Goal: Task Accomplishment & Management: Manage account settings

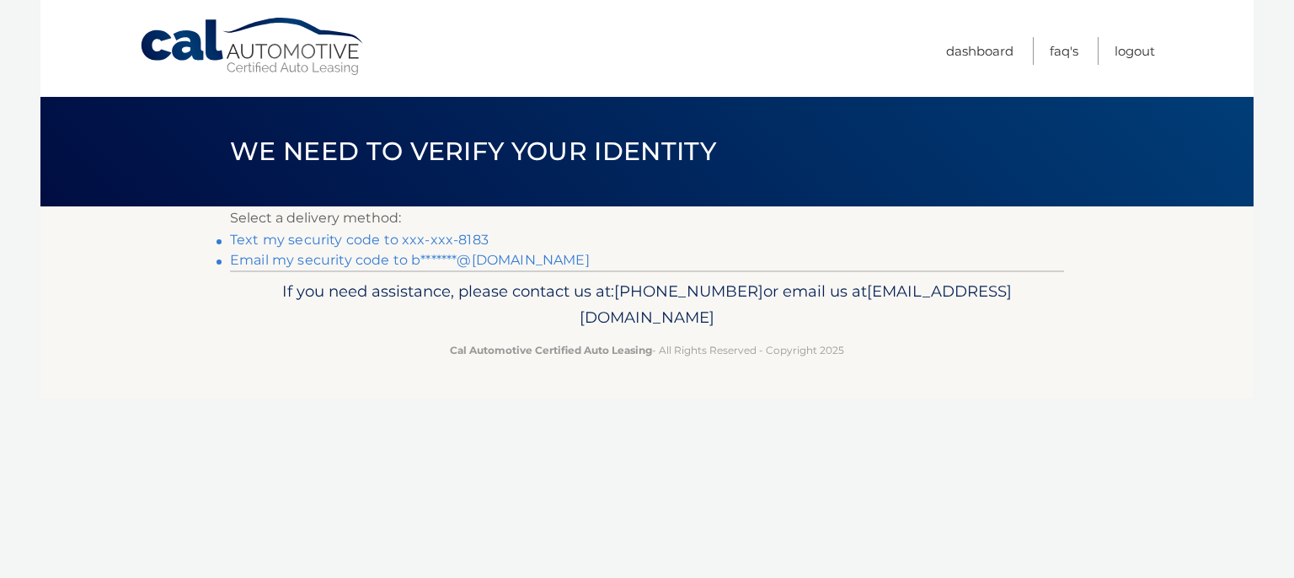
click at [446, 237] on link "Text my security code to xxx-xxx-8183" at bounding box center [359, 240] width 259 height 16
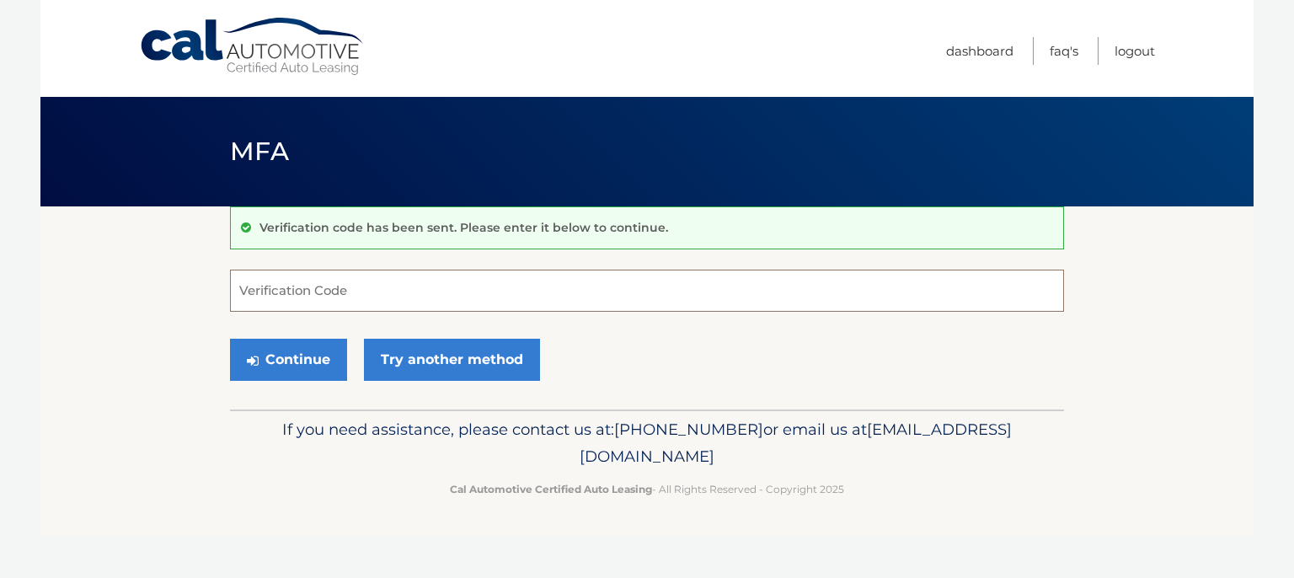
click at [271, 284] on input "Verification Code" at bounding box center [647, 291] width 834 height 42
type input "100571"
click at [319, 371] on button "Continue" at bounding box center [288, 360] width 117 height 42
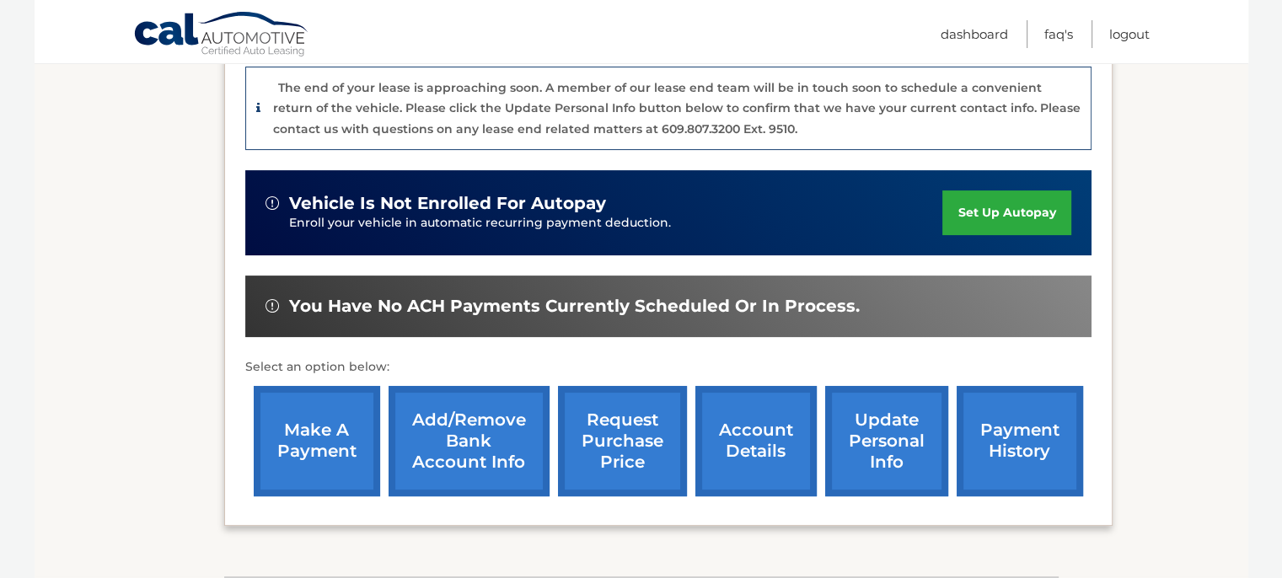
scroll to position [506, 0]
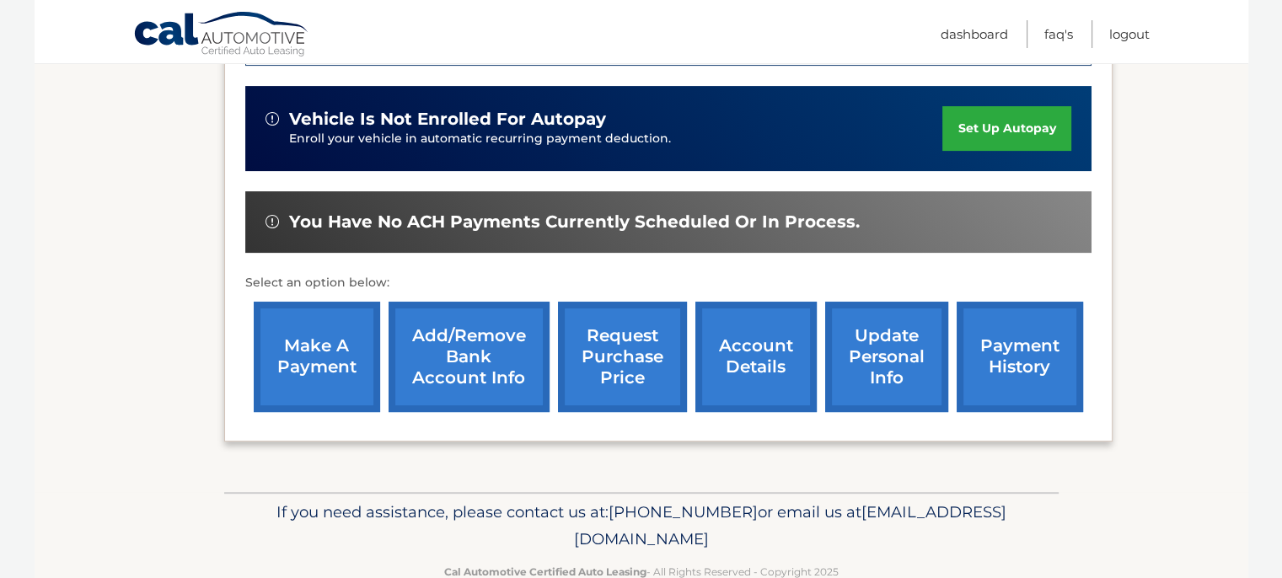
click at [1005, 368] on link "payment history" at bounding box center [1019, 357] width 126 height 110
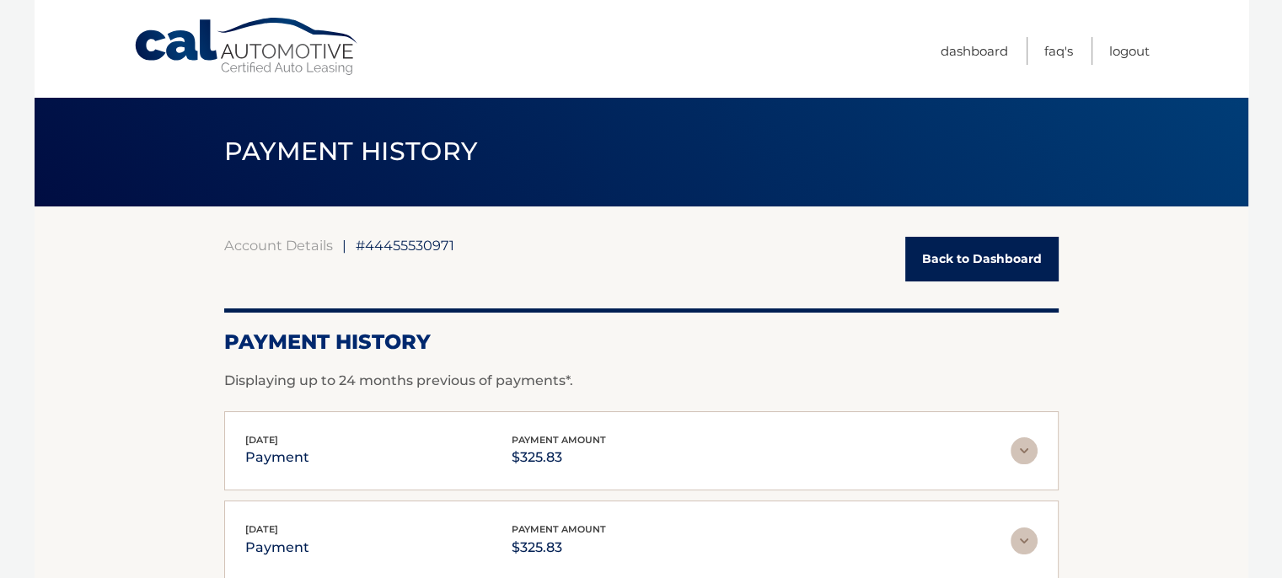
click at [978, 256] on link "Back to Dashboard" at bounding box center [981, 259] width 153 height 45
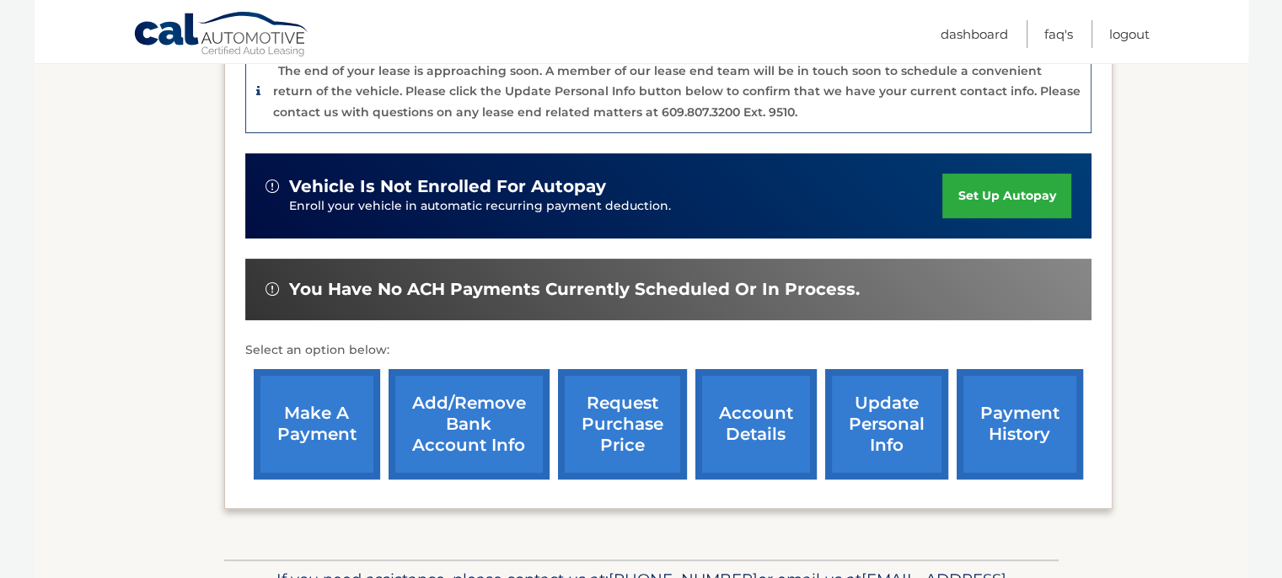
scroll to position [506, 0]
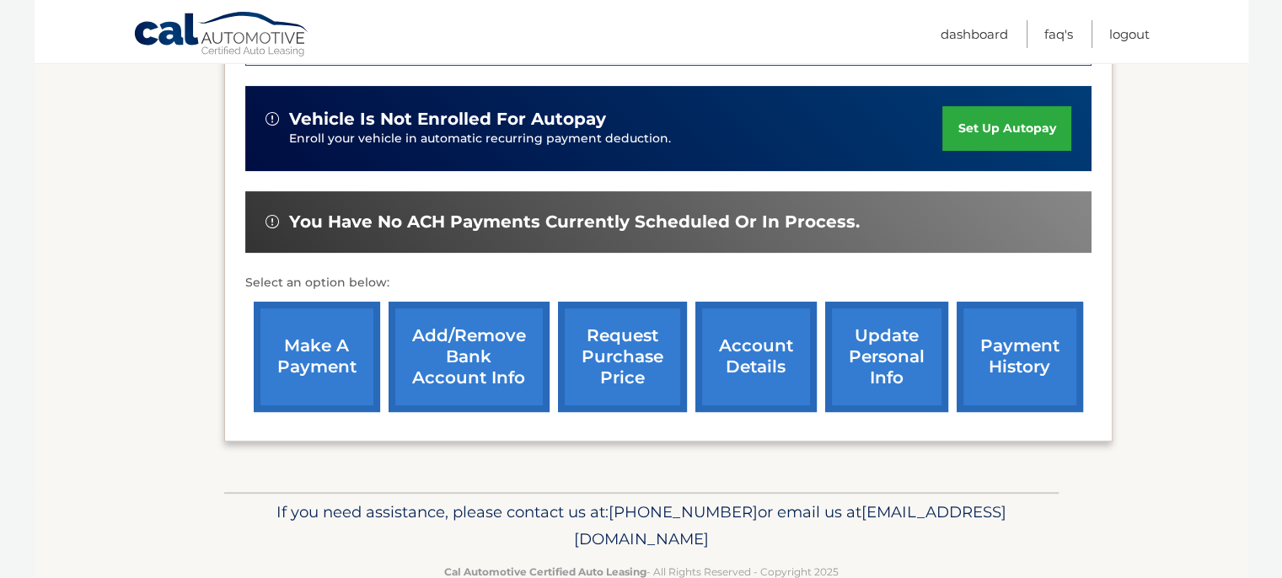
click at [755, 356] on link "account details" at bounding box center [755, 357] width 121 height 110
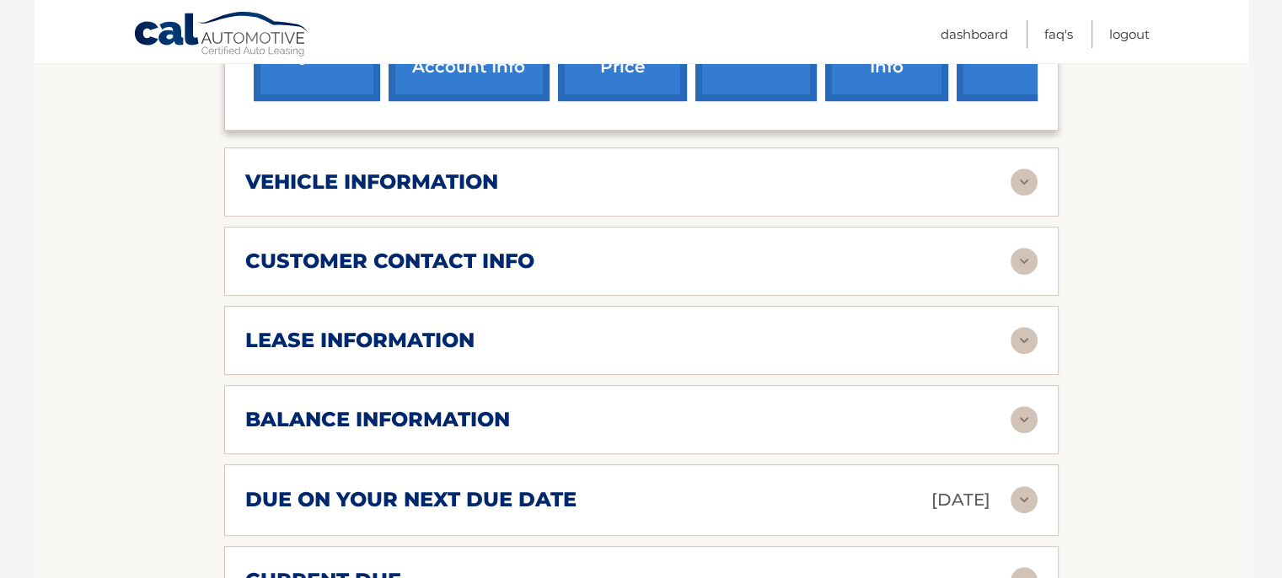
scroll to position [843, 0]
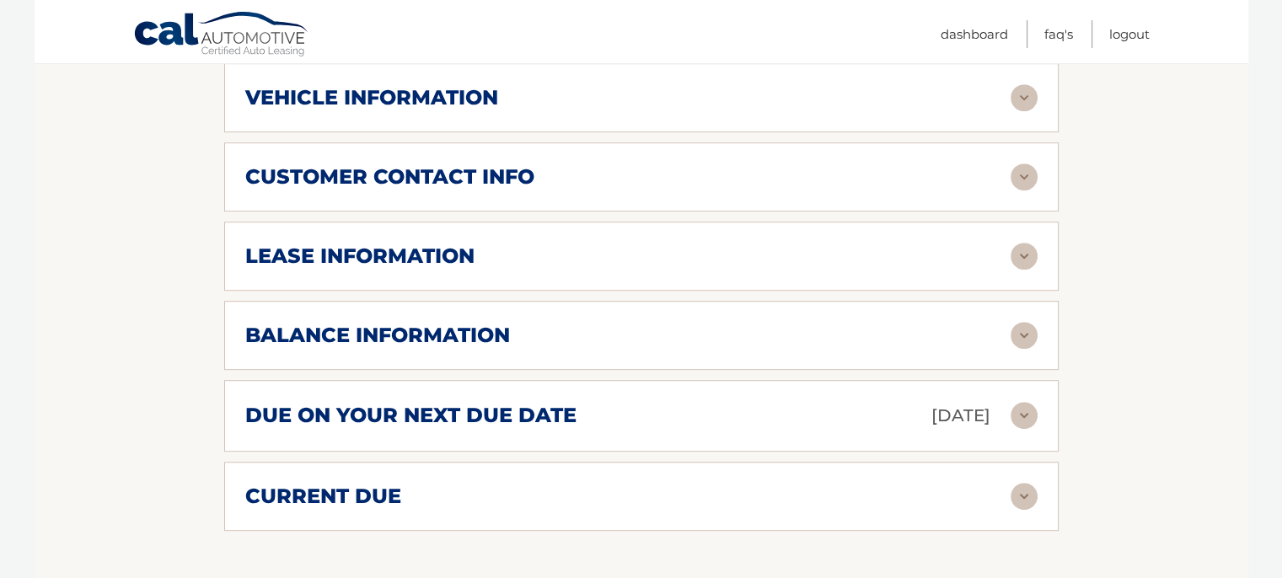
click at [1019, 322] on img at bounding box center [1023, 335] width 27 height 27
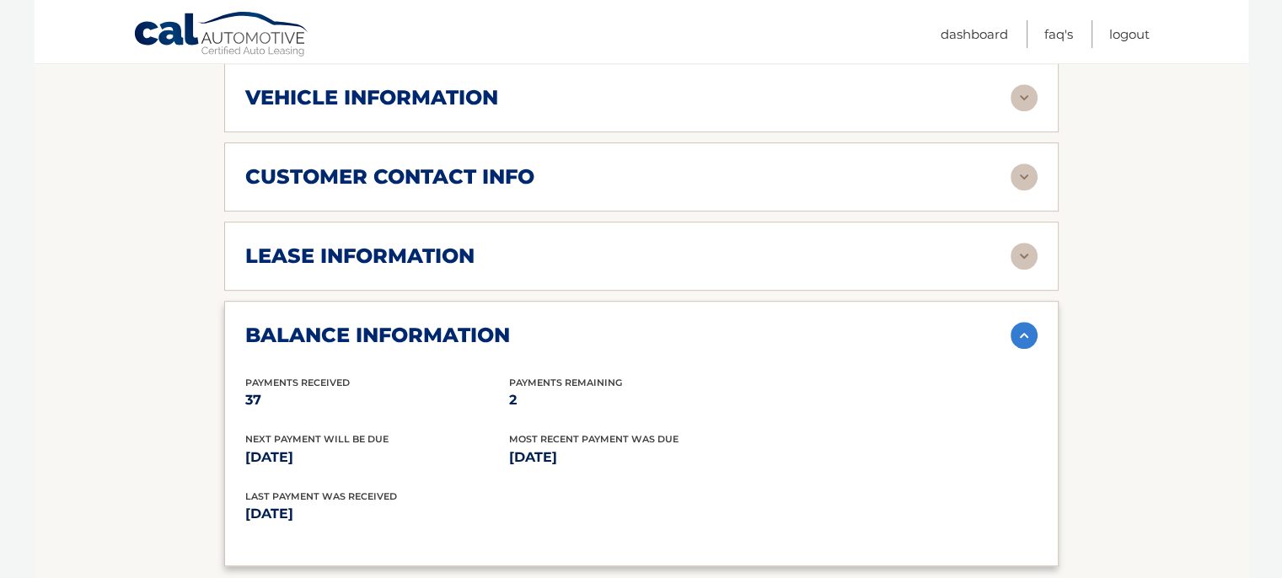
click at [1019, 322] on img at bounding box center [1023, 335] width 27 height 27
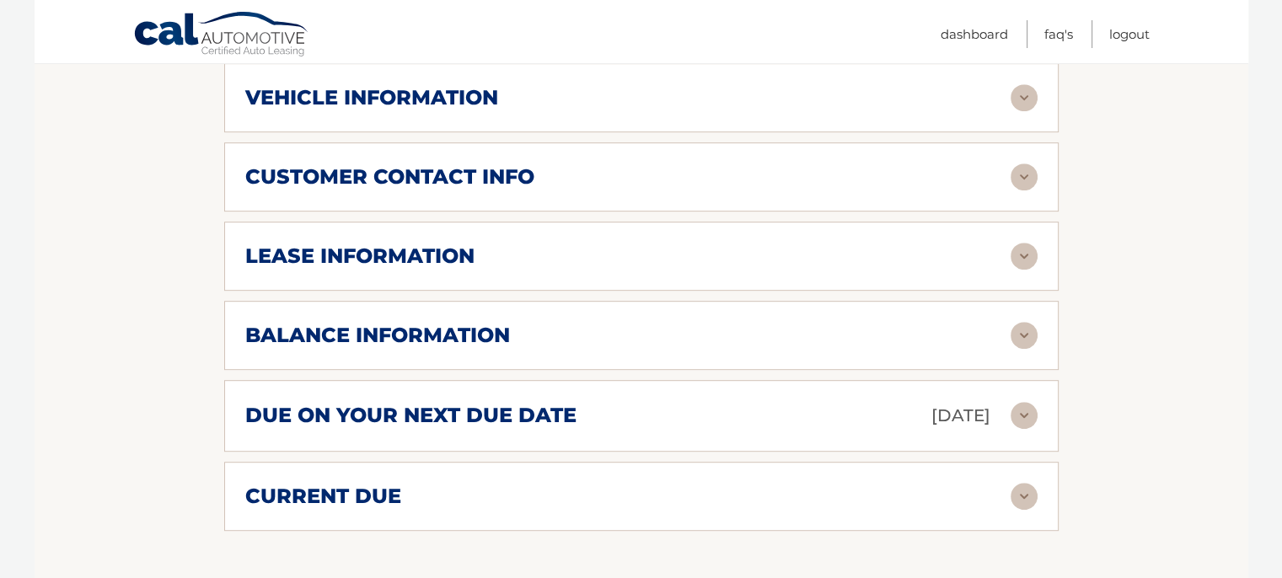
click at [1026, 483] on img at bounding box center [1023, 496] width 27 height 27
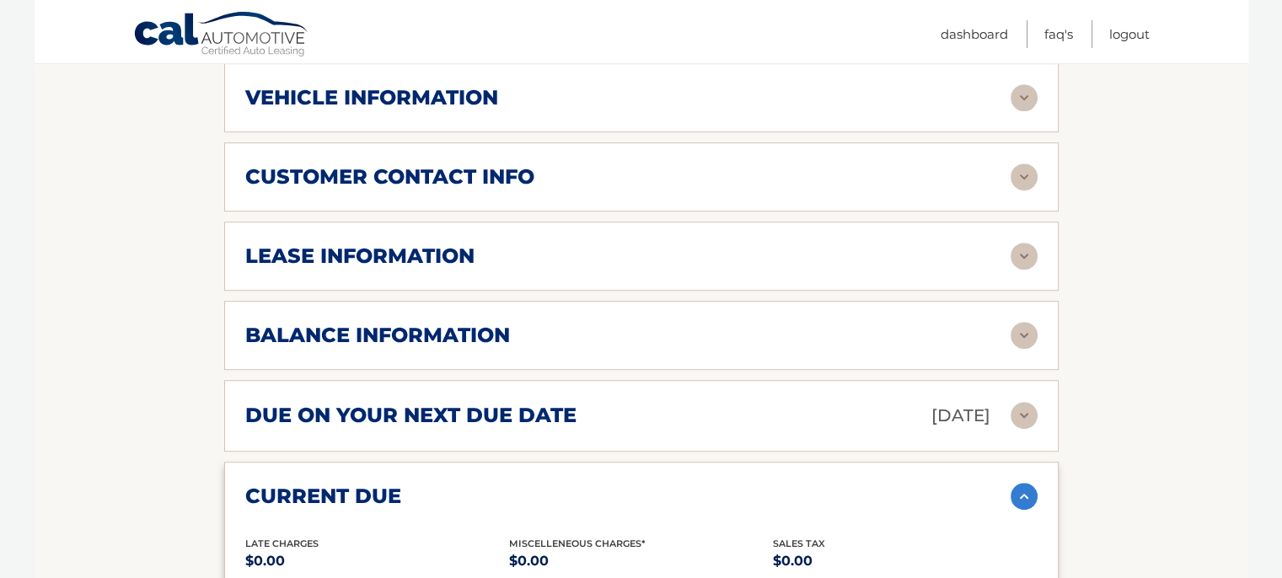
click at [835, 401] on div "due on your next due date [DATE]" at bounding box center [627, 415] width 765 height 29
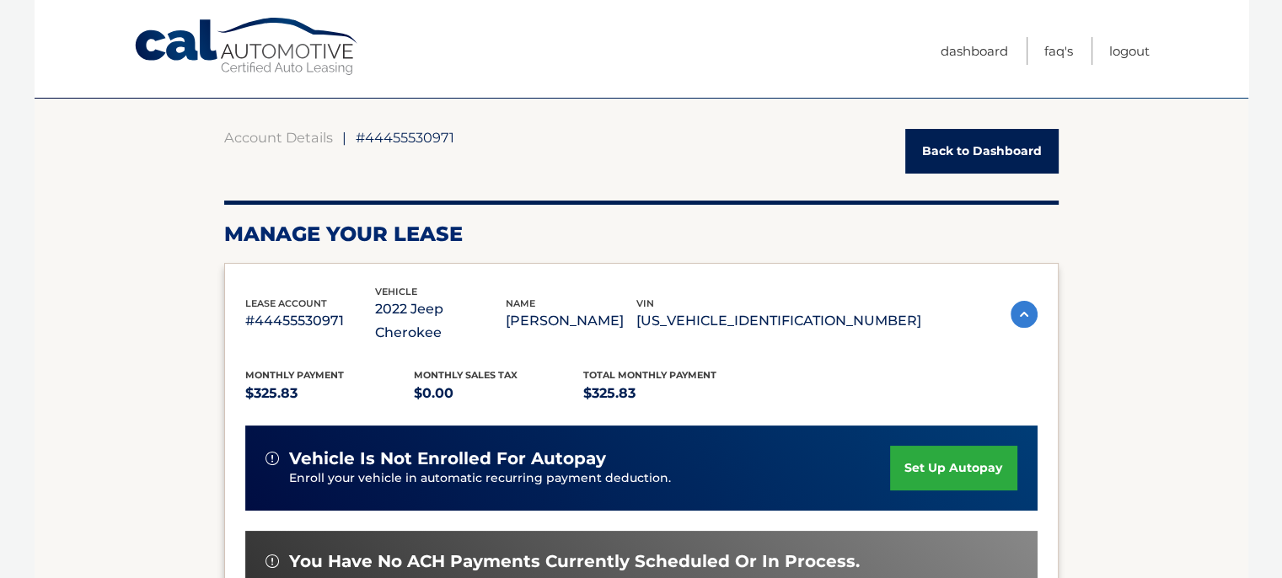
scroll to position [0, 0]
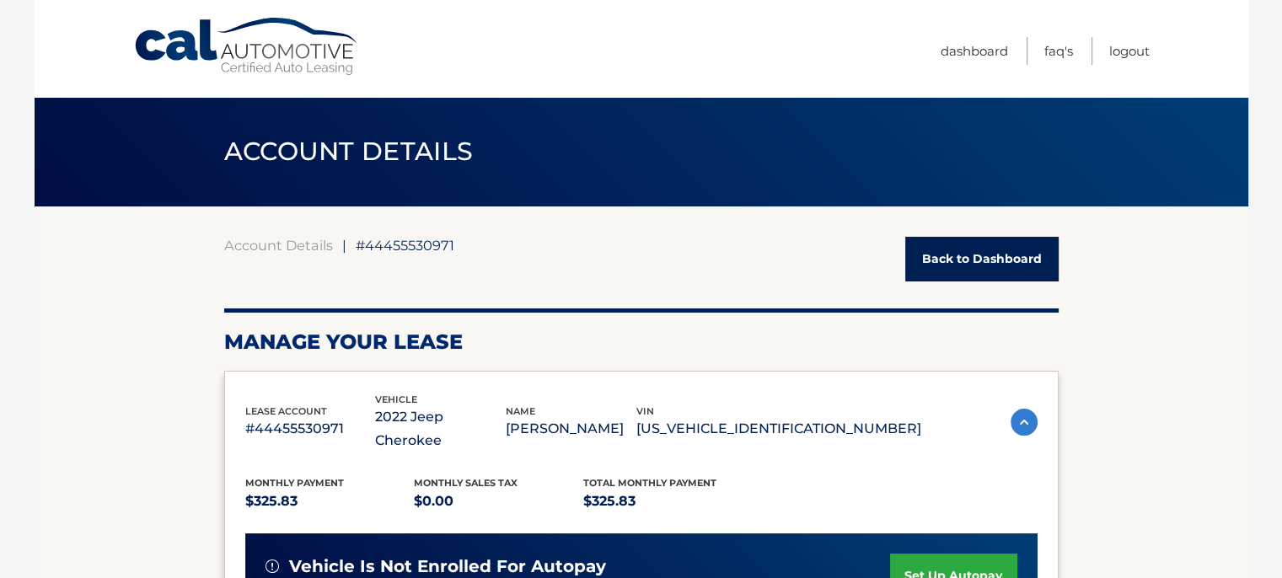
click at [804, 276] on div "Account Details | #44455530971 Back to Dashboard" at bounding box center [641, 259] width 834 height 45
click at [805, 268] on div "Account Details | #44455530971 Back to Dashboard" at bounding box center [641, 259] width 834 height 45
click at [1114, 52] on link "Logout" at bounding box center [1129, 51] width 40 height 28
